Goal: Entertainment & Leisure: Consume media (video, audio)

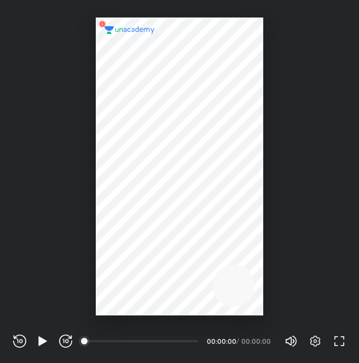
scroll to position [363, 359]
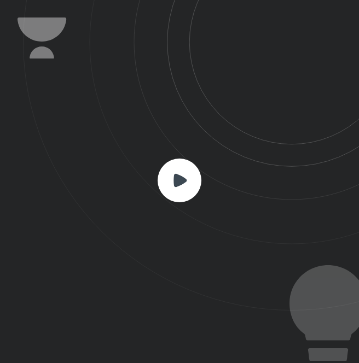
click at [171, 190] on rect at bounding box center [180, 181] width 44 height 44
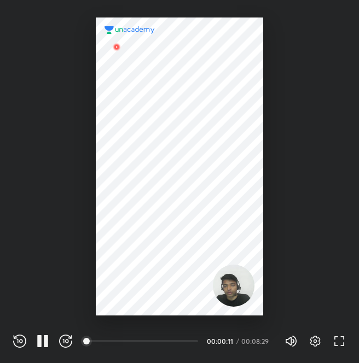
click at [338, 296] on div at bounding box center [179, 158] width 359 height 316
click at [37, 347] on icon "button" at bounding box center [42, 341] width 13 height 13
click at [237, 189] on div at bounding box center [180, 167] width 168 height 298
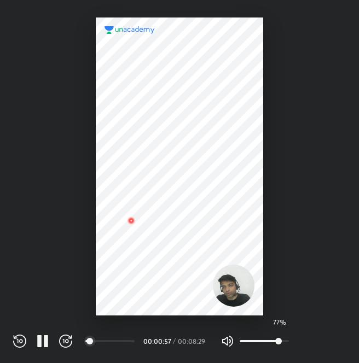
click at [277, 343] on span "77%" at bounding box center [264, 341] width 49 height 16
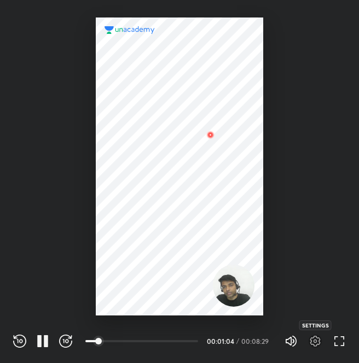
click at [317, 335] on icon "button" at bounding box center [315, 341] width 13 height 13
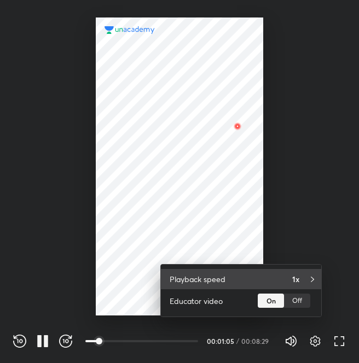
click at [317, 269] on div "Playback speed 1x" at bounding box center [241, 279] width 160 height 20
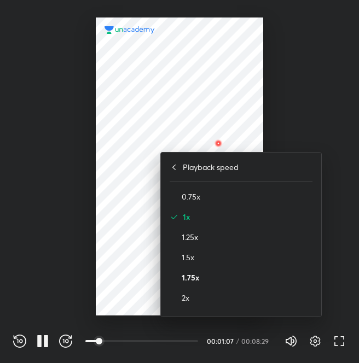
click at [260, 281] on h4 "1.75x" at bounding box center [247, 277] width 131 height 11
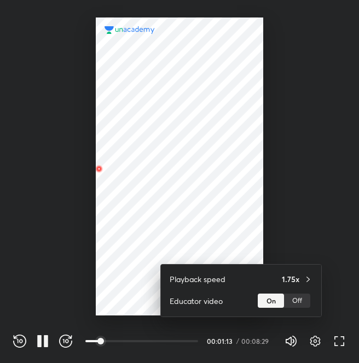
click at [350, 236] on div at bounding box center [179, 181] width 359 height 363
